Goal: Find contact information: Find contact information

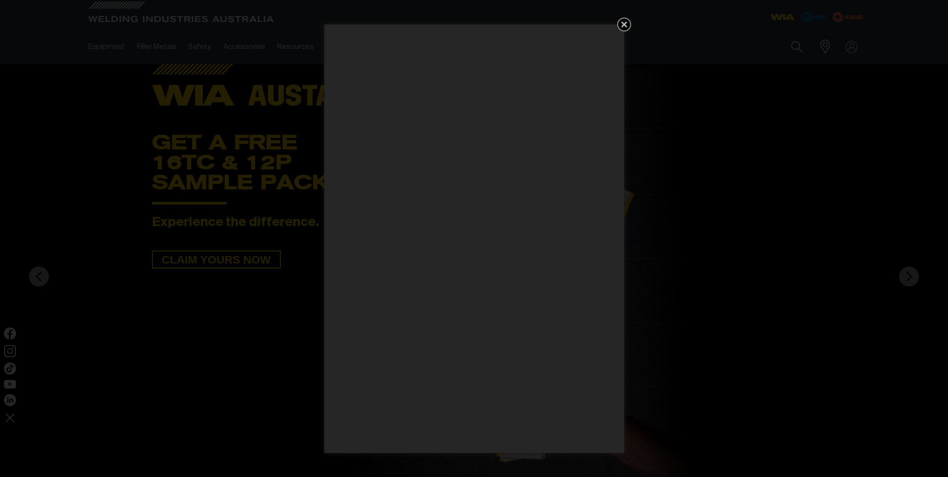
click at [623, 22] on icon "Get 5 WIA Welding Guides Free!" at bounding box center [624, 24] width 6 height 6
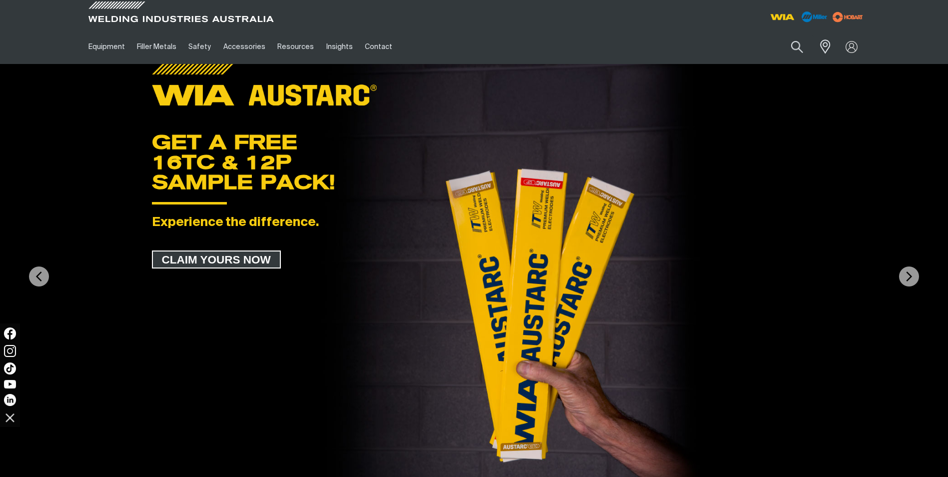
click at [203, 261] on span "CLAIM YOURS NOW" at bounding box center [216, 259] width 127 height 18
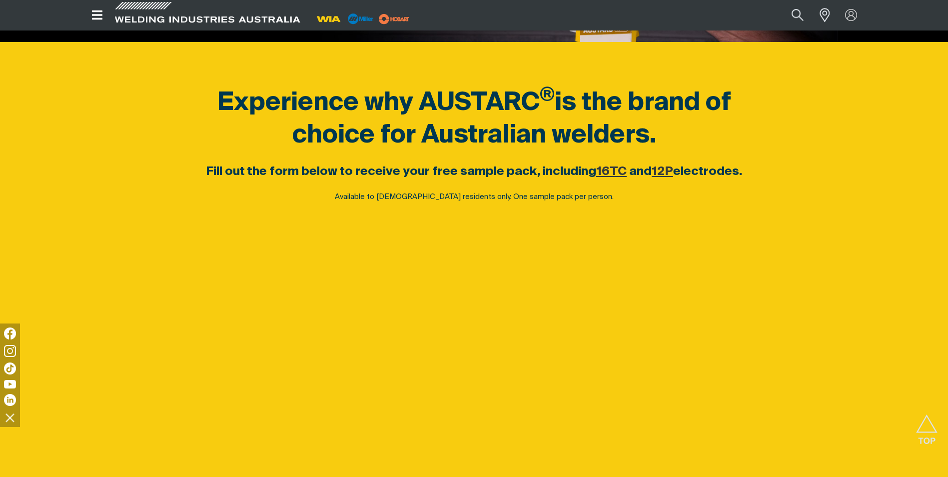
scroll to position [416, 0]
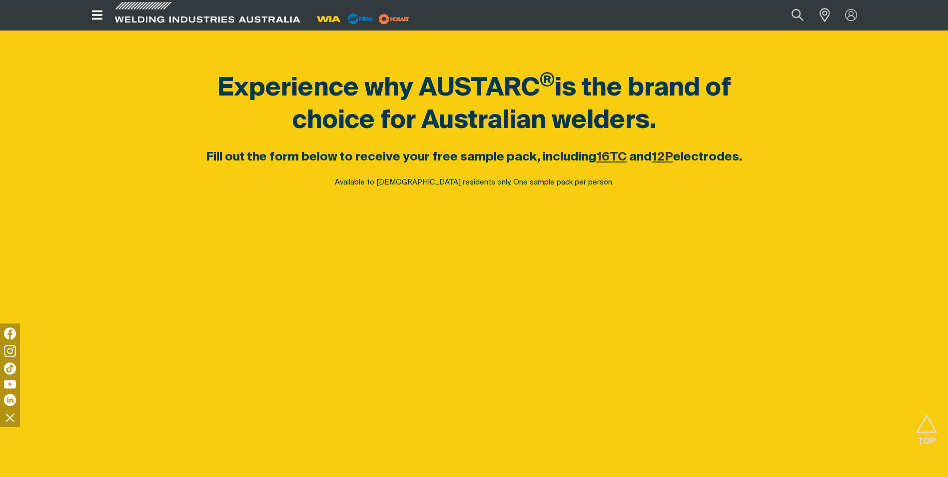
click at [119, 206] on div "Experience why AUSTARC ® is the brand of choice for Australian welders. Fill ou…" at bounding box center [474, 383] width 784 height 712
click at [365, 19] on img at bounding box center [359, 18] width 31 height 15
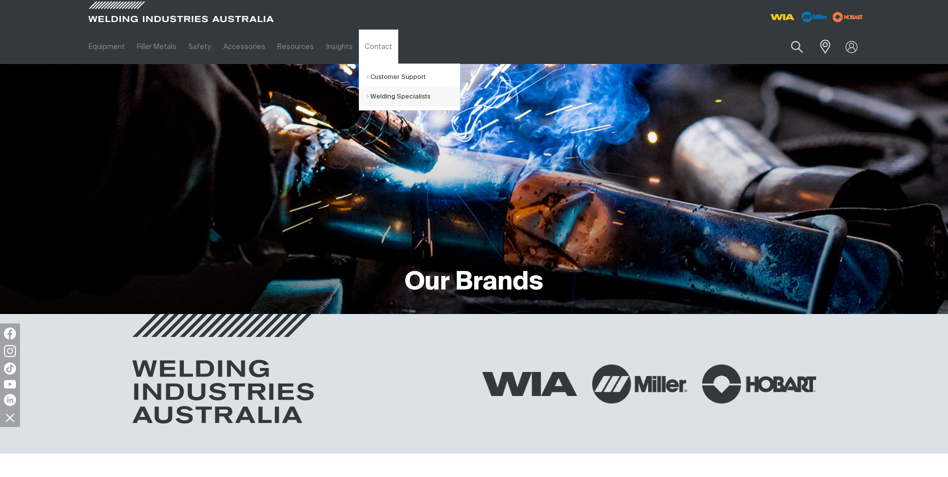
click at [378, 97] on link "Welding Specialists" at bounding box center [413, 96] width 93 height 19
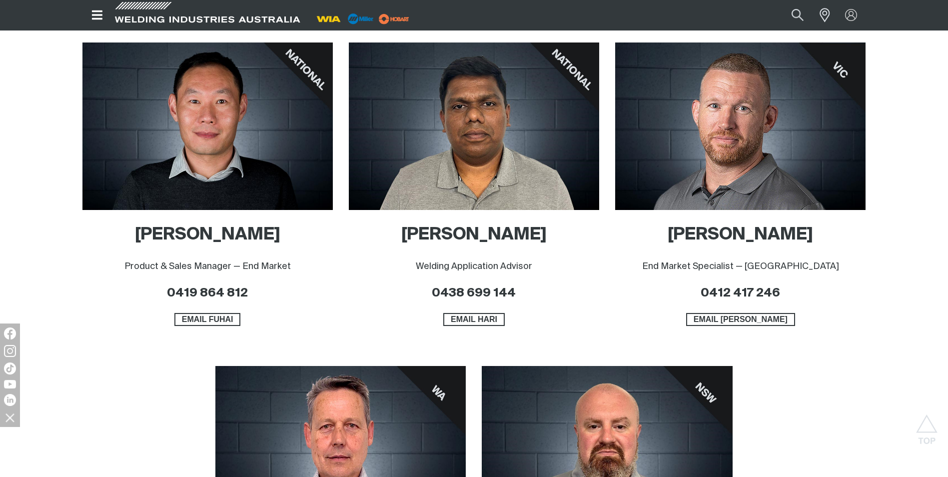
scroll to position [483, 0]
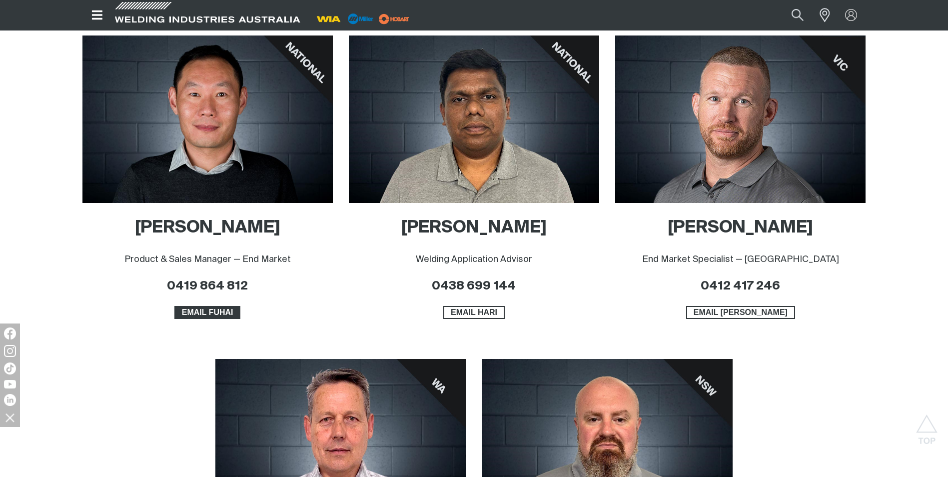
click at [205, 309] on span "EMAIL FUHAI" at bounding box center [207, 312] width 64 height 13
